Goal: Check status: Check status

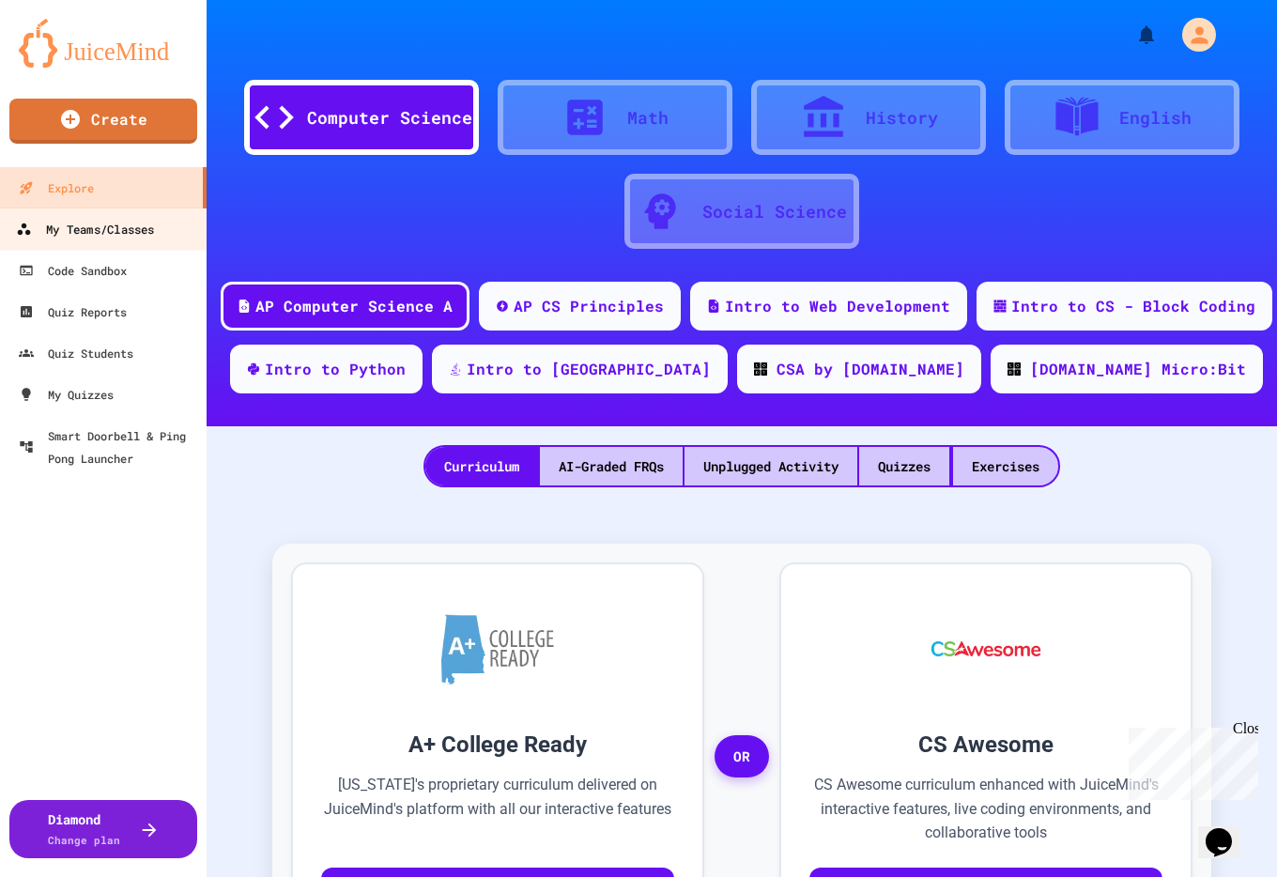
click at [89, 222] on div "My Teams/Classes" at bounding box center [85, 229] width 138 height 23
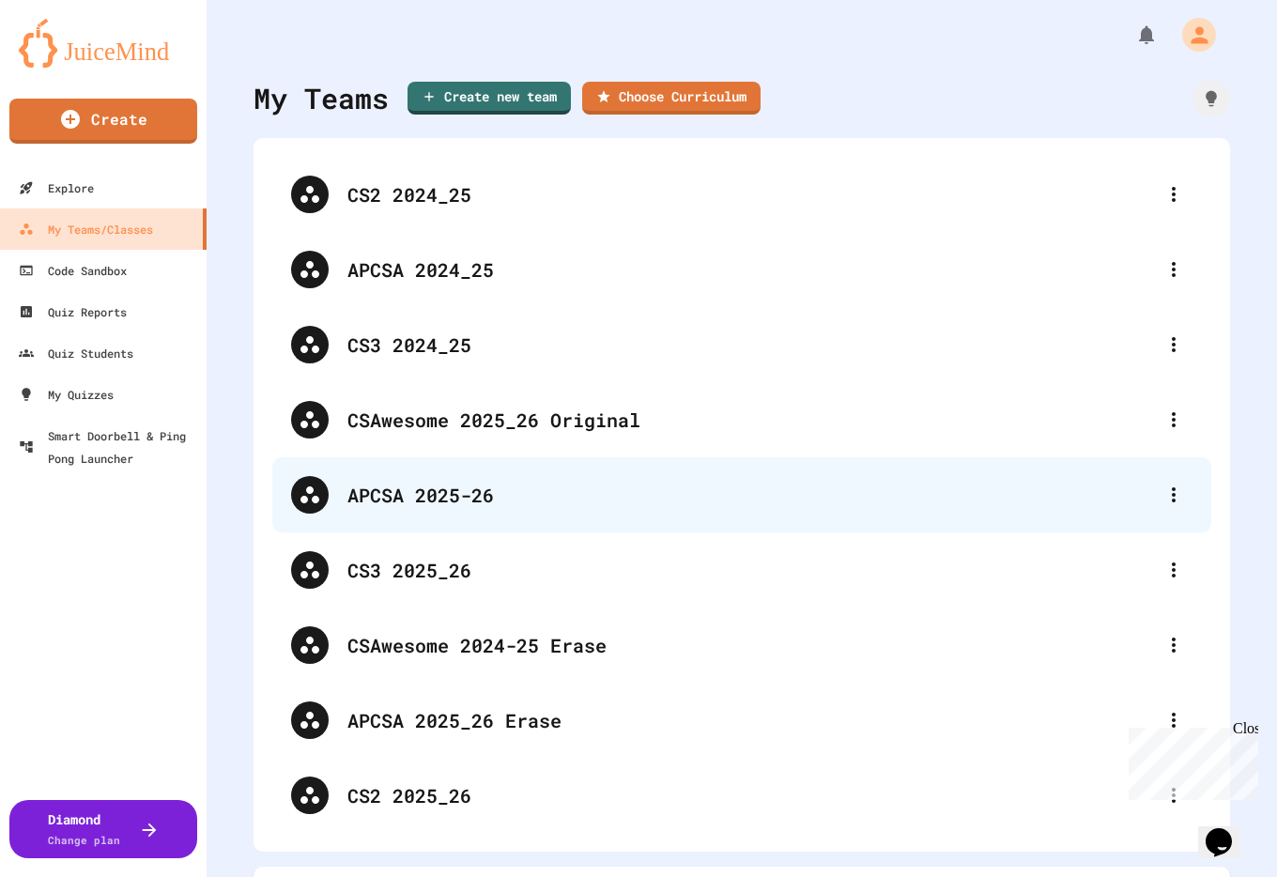
click at [460, 496] on div "APCSA 2025-26" at bounding box center [751, 495] width 808 height 28
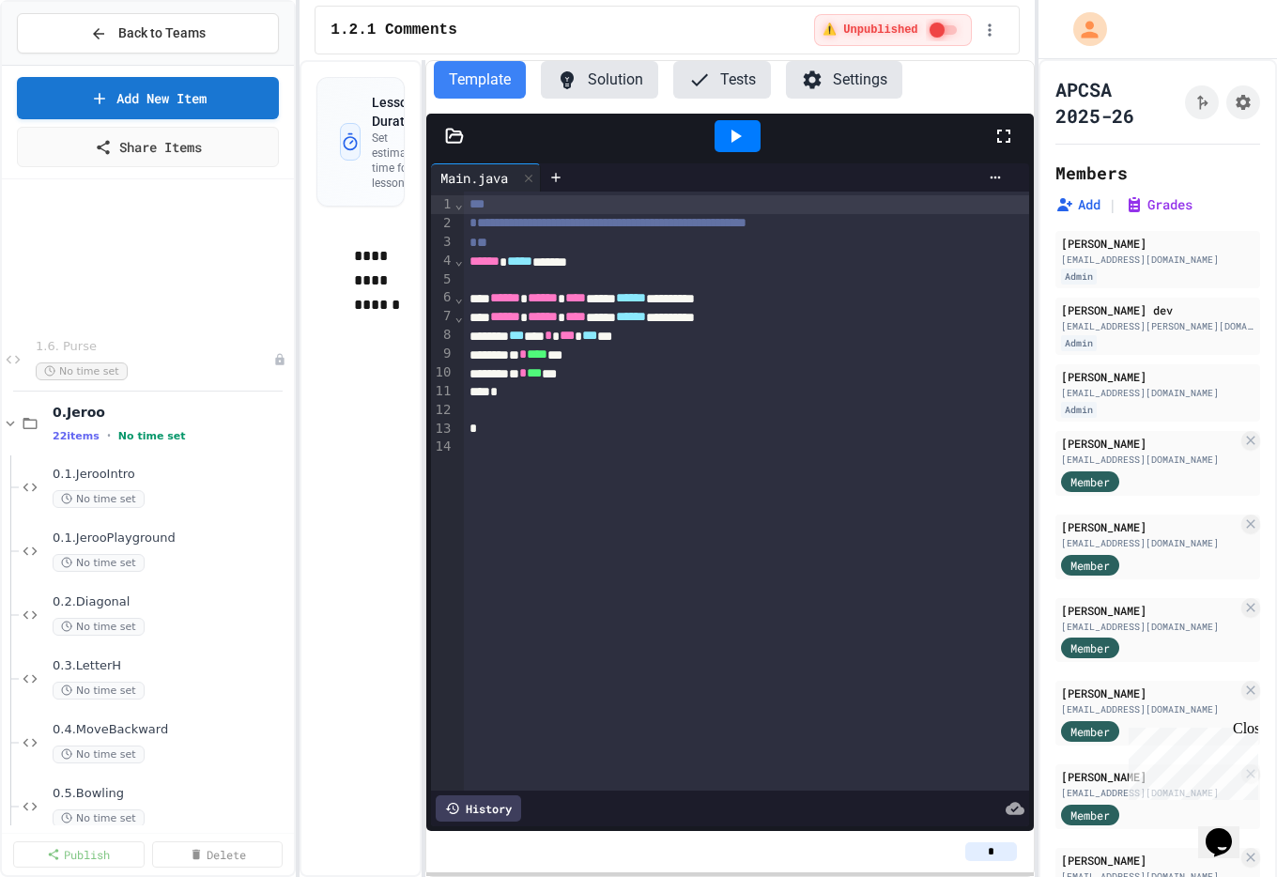
scroll to position [332, 0]
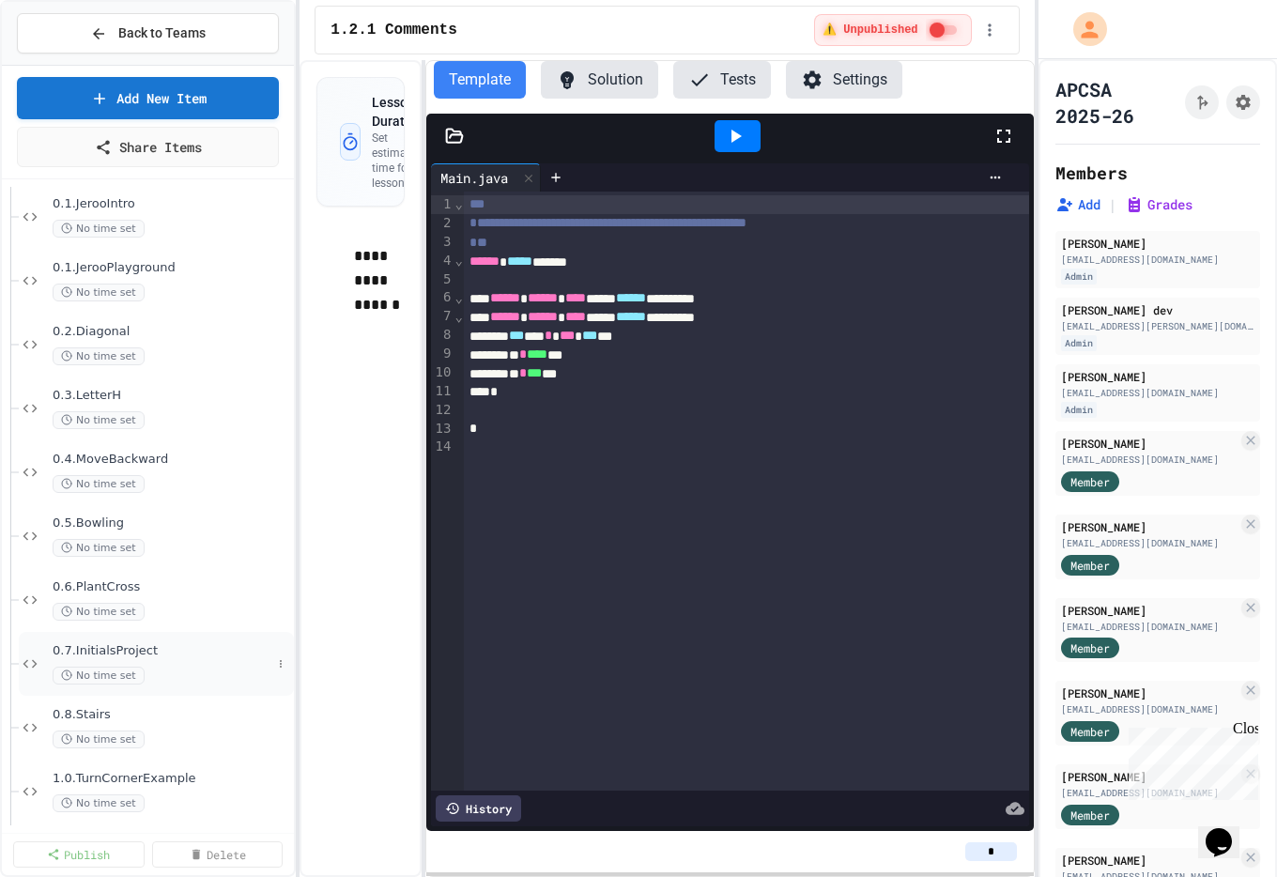
click at [128, 654] on span "0.7.InitialsProject" at bounding box center [162, 651] width 219 height 16
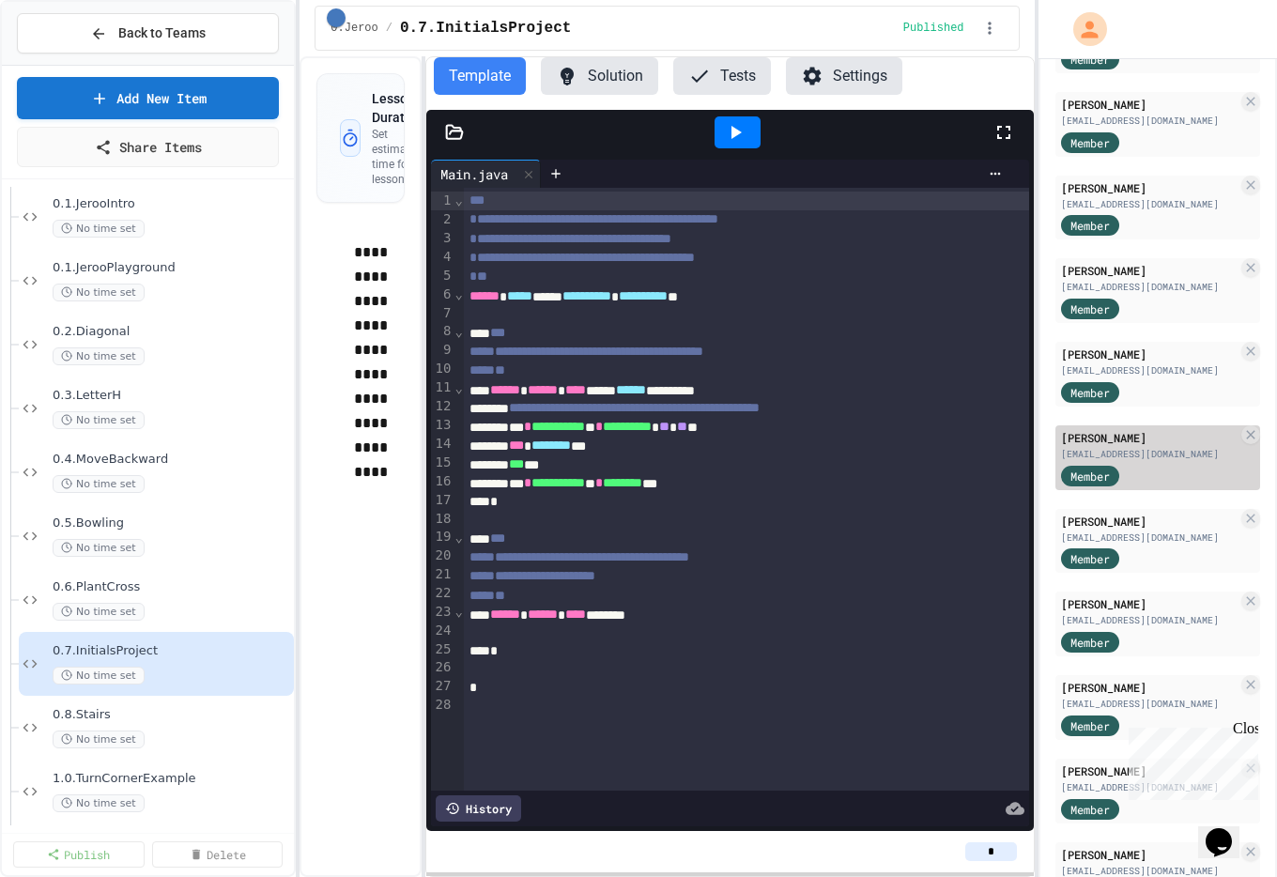
scroll to position [1855, 0]
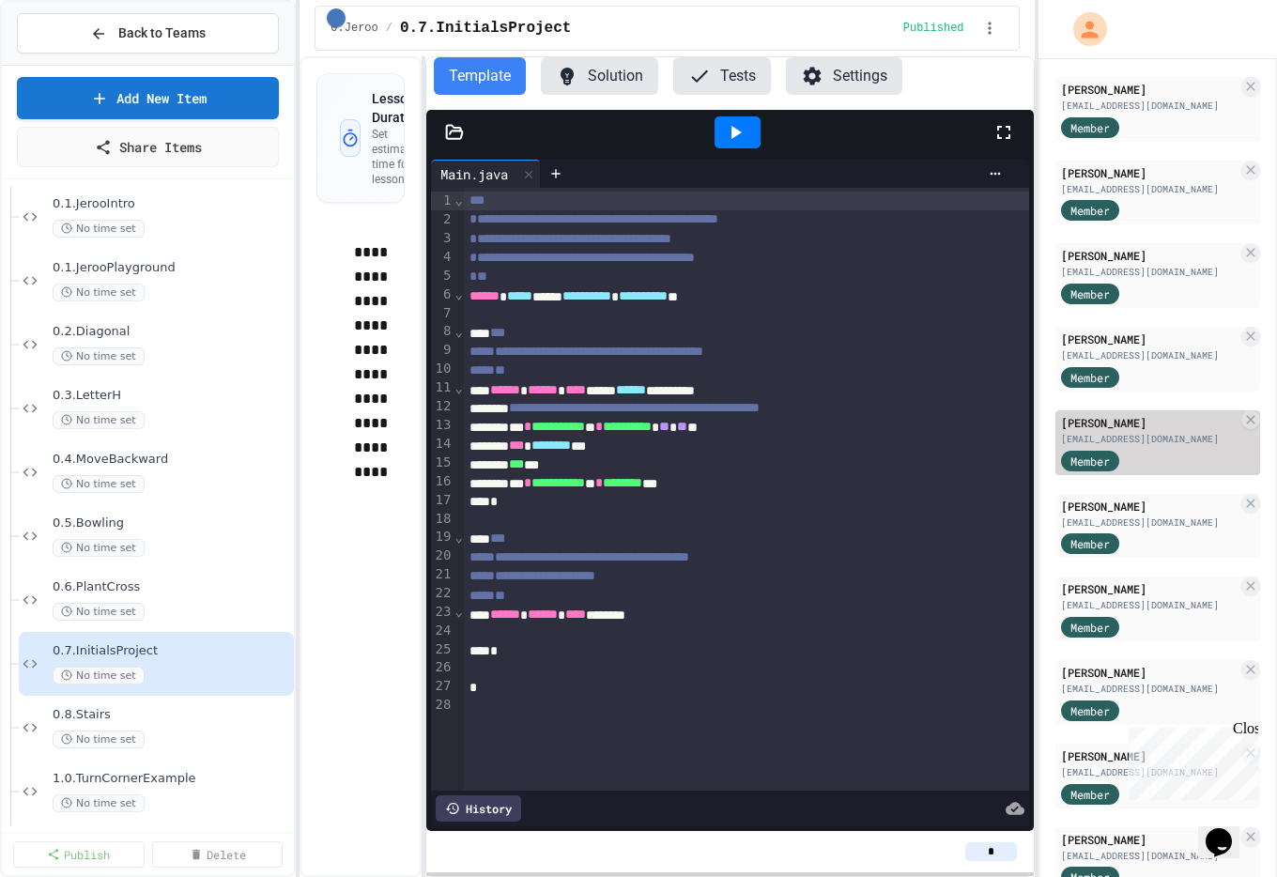
click at [1139, 467] on div "Member" at bounding box center [1108, 459] width 94 height 23
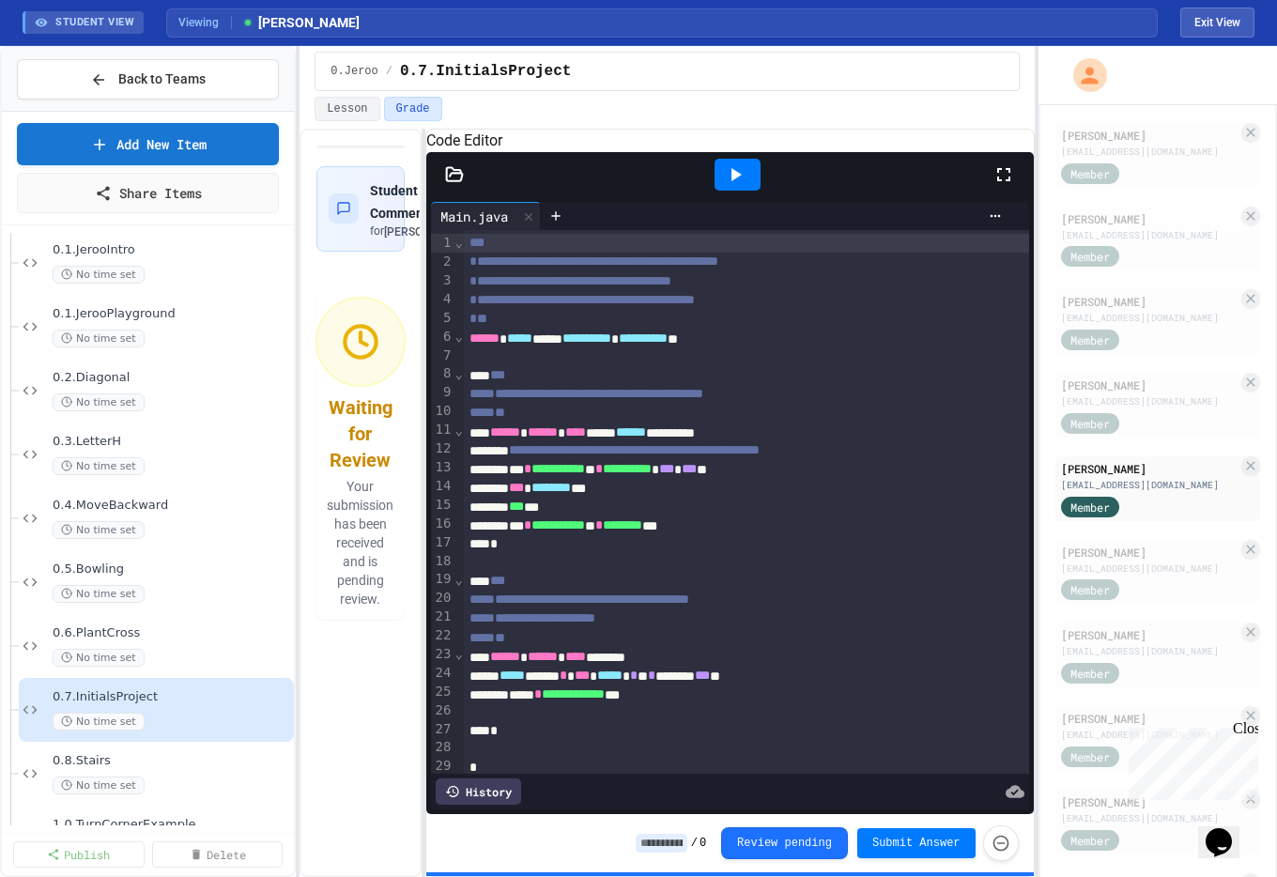
click at [739, 186] on icon at bounding box center [735, 174] width 23 height 23
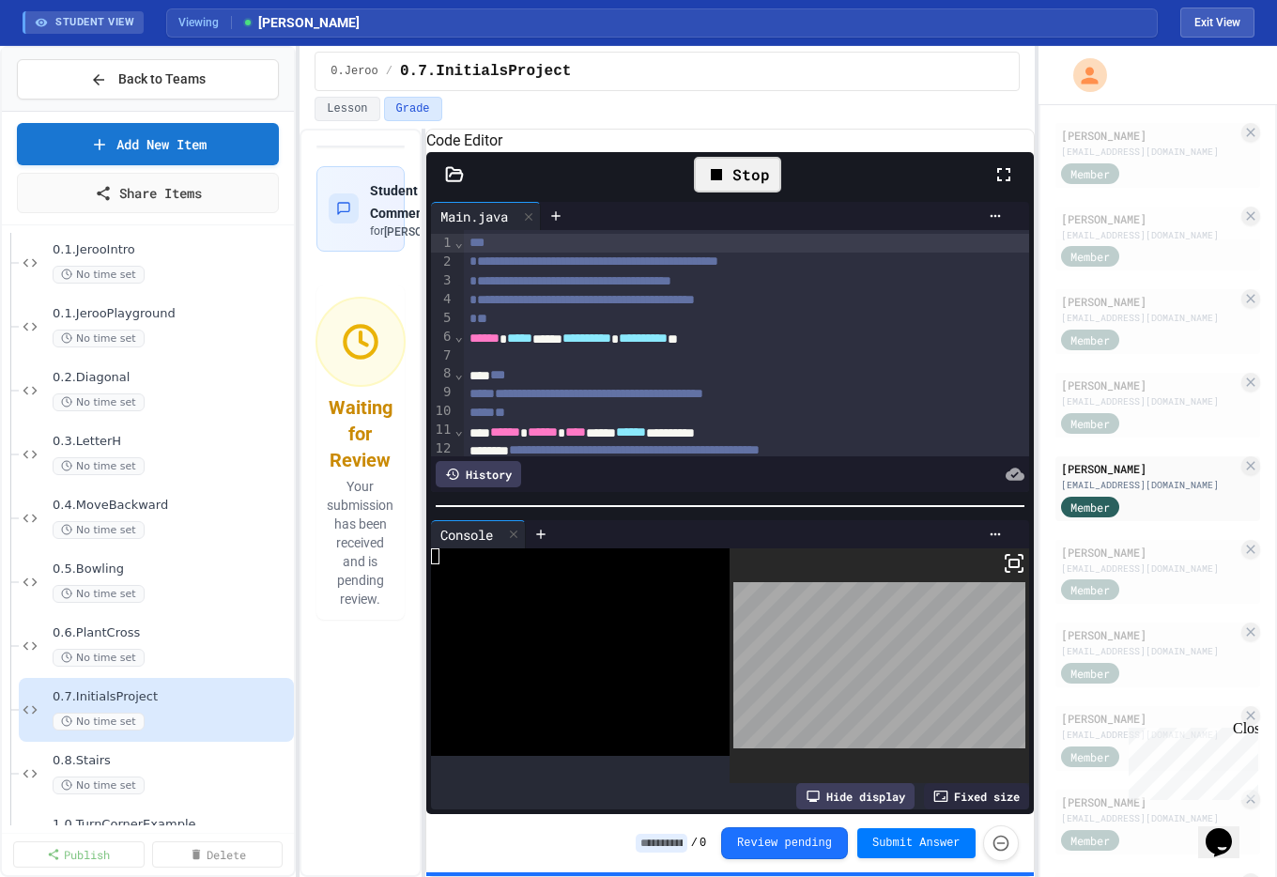
click at [822, 624] on body "We are updating our servers at 9:30PM EST [DATE]. [PERSON_NAME] should continue…" at bounding box center [638, 438] width 1277 height 877
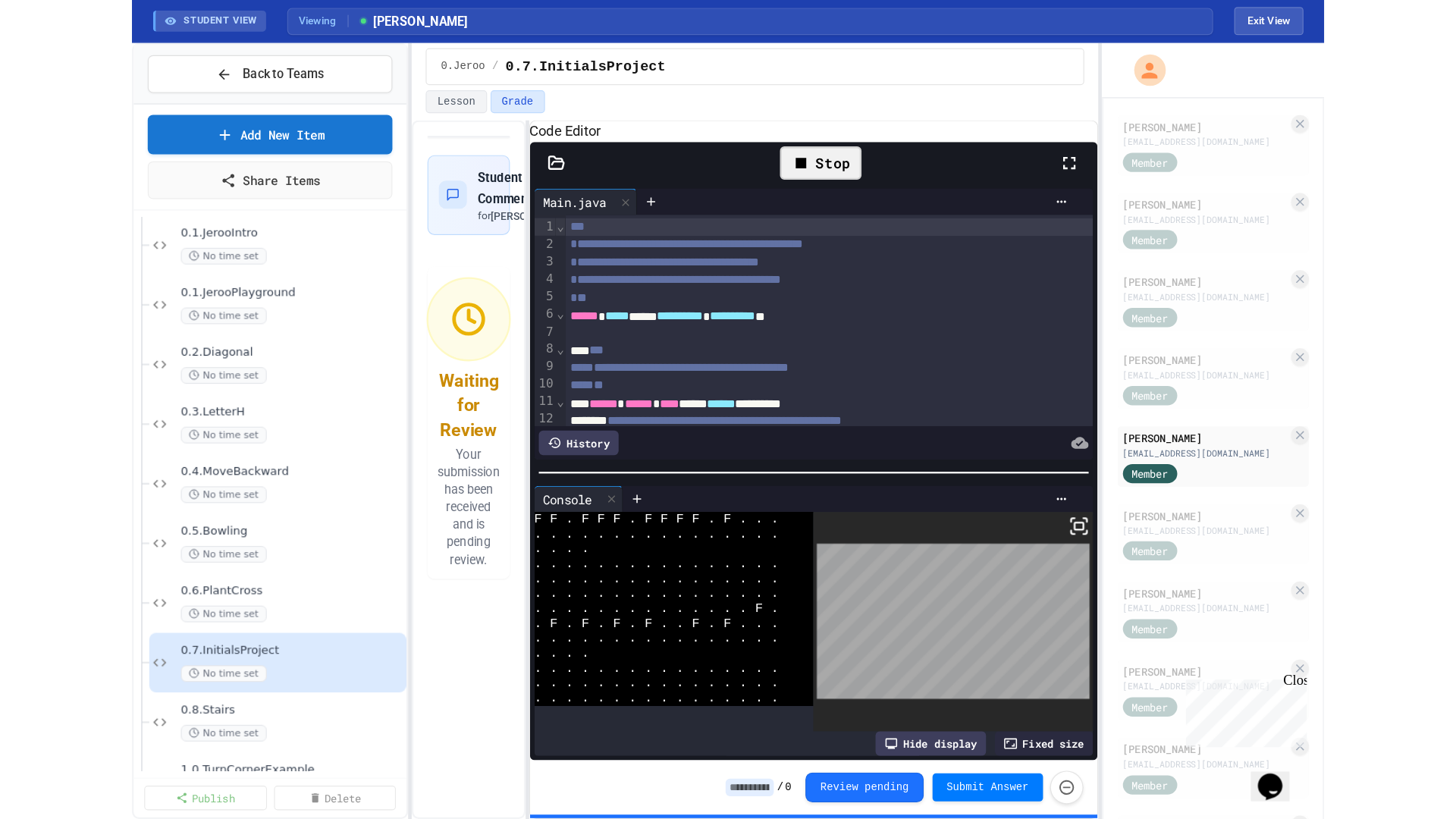
scroll to position [2122, 0]
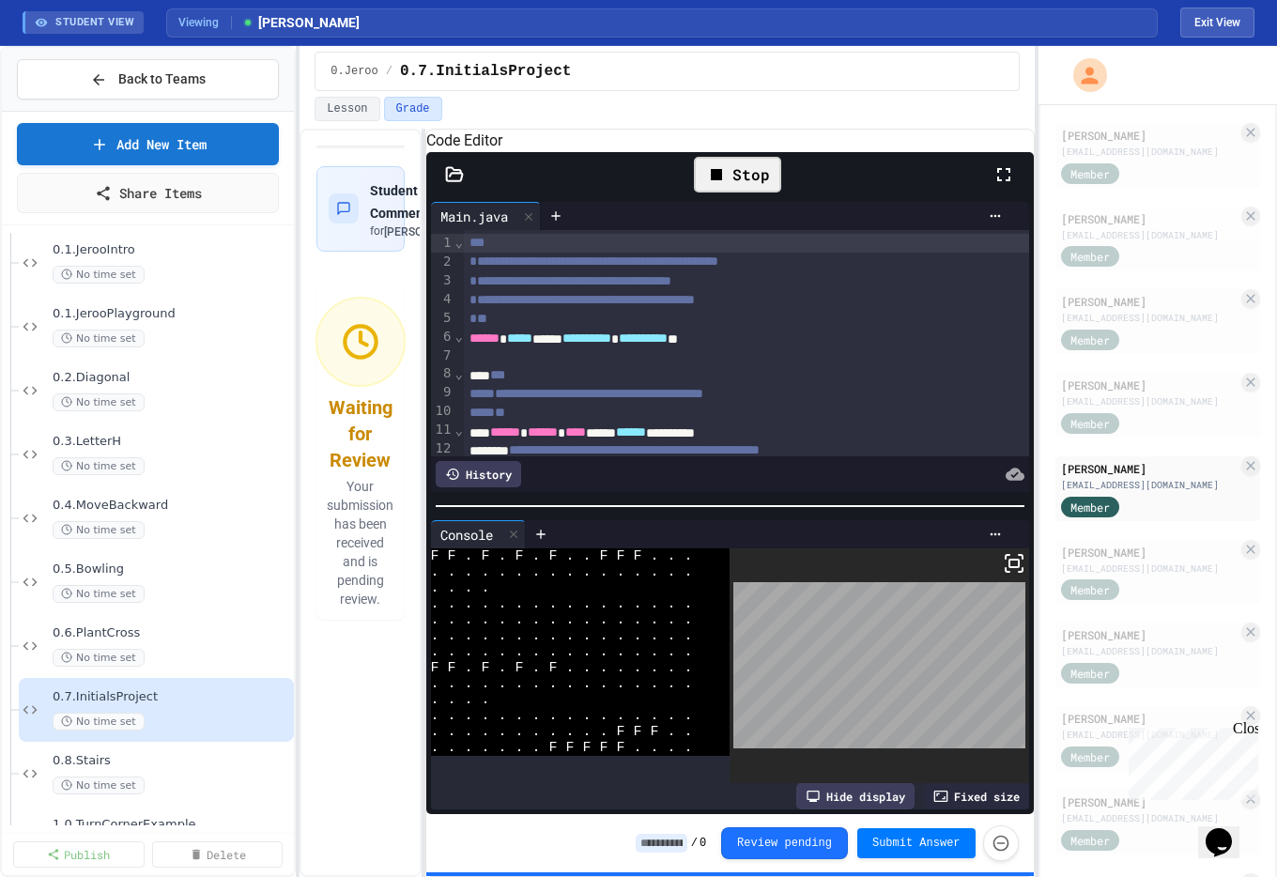
click at [1005, 564] on icon at bounding box center [1014, 563] width 23 height 23
drag, startPoint x: 288, startPoint y: 274, endPoint x: 287, endPoint y: 291, distance: 16.9
click at [287, 291] on div at bounding box center [638, 438] width 1277 height 877
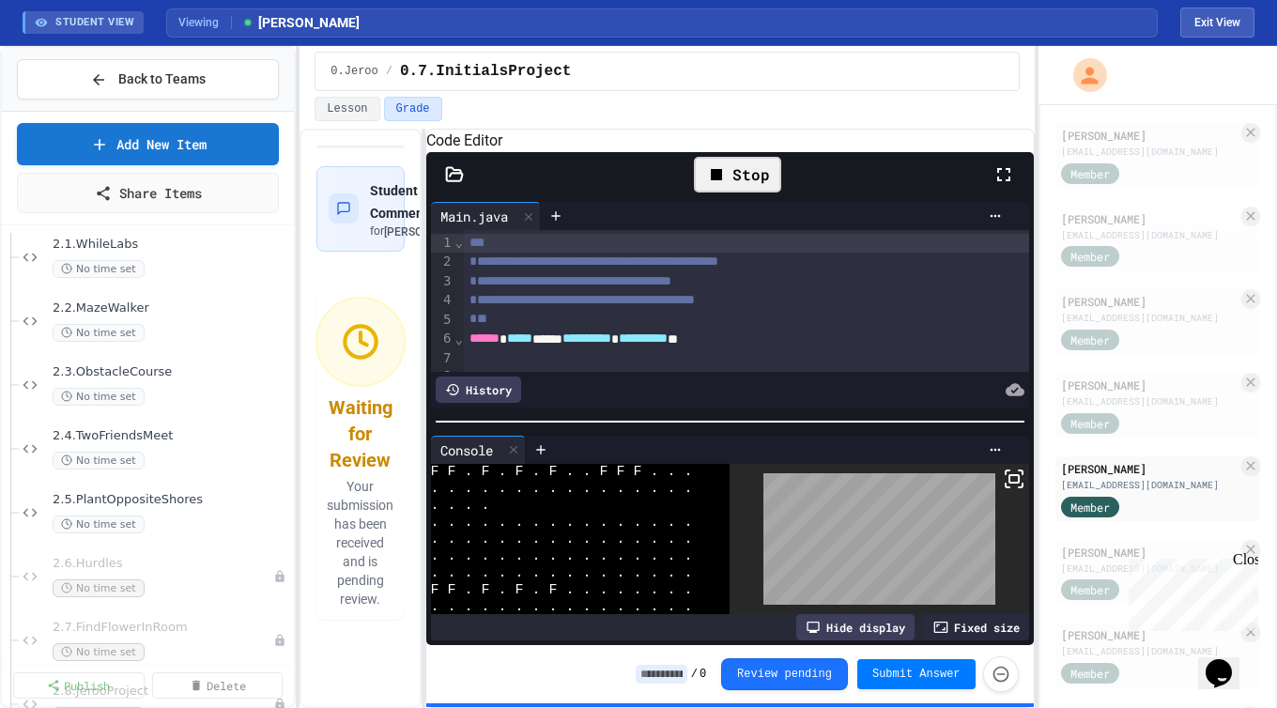
scroll to position [2891, 0]
